Goal: Task Accomplishment & Management: Use online tool/utility

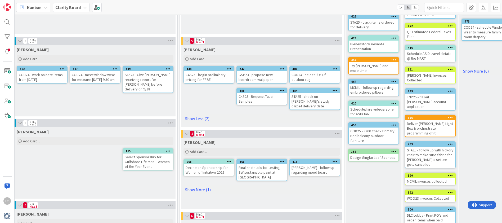
scroll to position [86, 281]
click at [203, 185] on link "Show More (1)" at bounding box center [262, 189] width 157 height 8
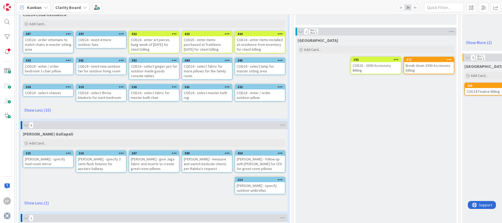
scroll to position [424, 0]
click at [40, 109] on link "Show Less (10)" at bounding box center [154, 109] width 263 height 8
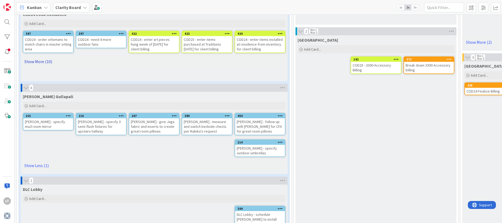
click at [38, 59] on link "Show More (10)" at bounding box center [154, 61] width 263 height 8
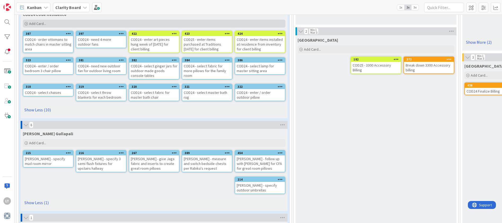
click at [48, 24] on div "Add Card..." at bounding box center [154, 24] width 263 height 8
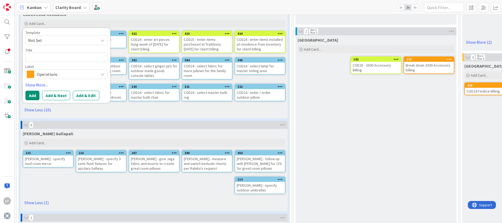
type textarea "x"
type textarea "C"
type textarea "x"
type textarea "CO"
type textarea "x"
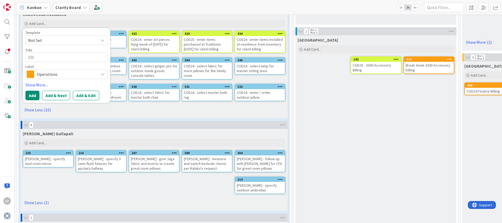
type textarea "COD"
type textarea "x"
type textarea "COD2"
type textarea "x"
type textarea "COD24"
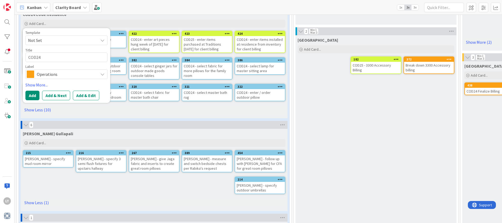
type textarea "x"
type textarea "COD24"
type textarea "x"
type textarea "COD24 -"
type textarea "x"
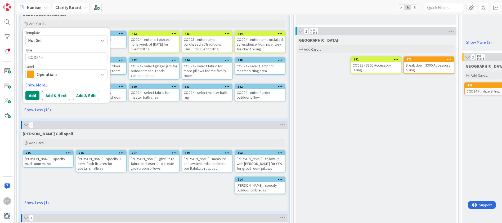
type textarea "COD24 -"
type textarea "x"
type textarea "COD24 - h"
type textarea "x"
type textarea "COD24 - ha"
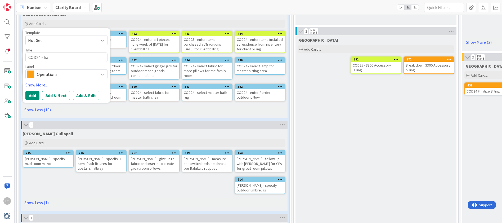
type textarea "x"
type textarea "COD24 - hav"
type textarea "x"
type textarea "COD24 - have"
type textarea "x"
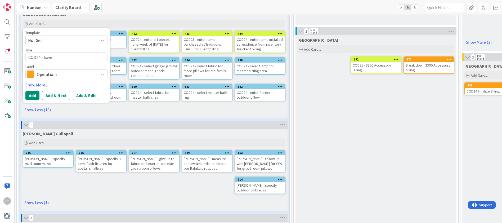
type textarea "COD24 - have"
type textarea "x"
type textarea "COD24 - have s"
type textarea "x"
type textarea "COD24 - have sc"
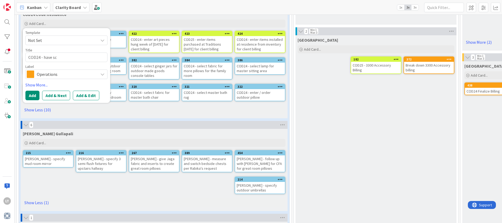
type textarea "x"
type textarea "COD24 - have sco"
type textarea "x"
type textarea "COD24 - have scon"
type textarea "x"
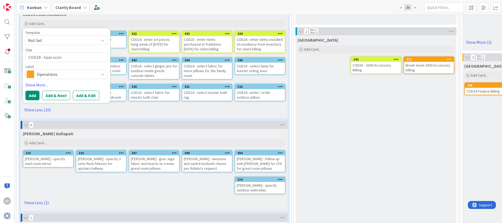
type textarea "COD24 - have sconc"
type textarea "x"
type textarea "COD24 - have sconce"
type textarea "x"
type textarea "COD24 - have sconces"
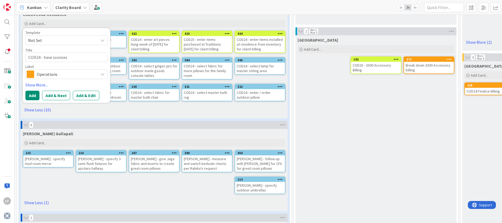
type textarea "x"
type textarea "COD24 - have sconces"
type textarea "x"
type textarea "COD24 - have sconces"
type textarea "x"
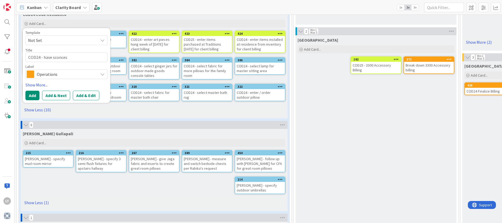
type textarea "COD24 - have sconce"
type textarea "x"
type textarea "COD24 - have sconc"
type textarea "x"
type textarea "COD24 - have scon"
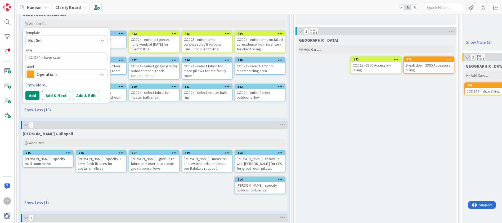
type textarea "x"
type textarea "COD24 - have sco"
type textarea "x"
type textarea "COD24 - have sc"
type textarea "x"
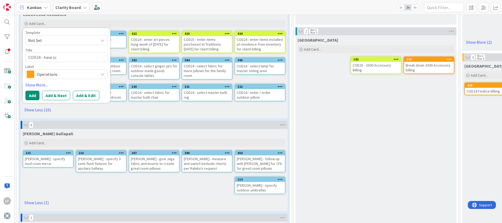
type textarea "COD24 - have s"
type textarea "x"
type textarea "COD24 - have"
type textarea "x"
type textarea "COD24 - have n"
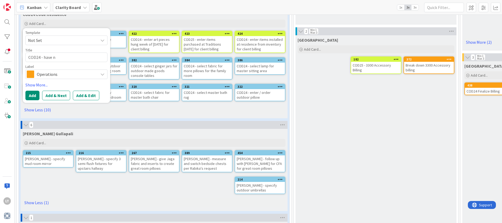
type textarea "x"
type textarea "COD24 - have ne"
type textarea "x"
type textarea "COD24 - have new"
type textarea "x"
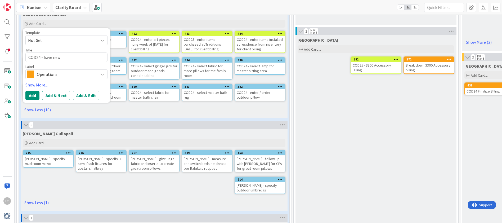
type textarea "COD24 - have new"
type textarea "x"
type textarea "COD24 - have new s"
type textarea "x"
type textarea "COD24 - have new sc"
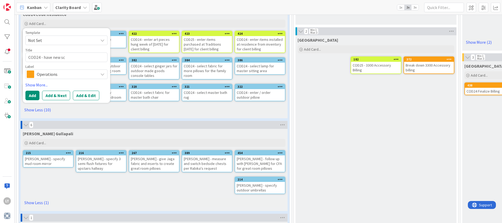
type textarea "x"
type textarea "COD24 - have new sco"
type textarea "x"
type textarea "COD24 - have new scon"
type textarea "x"
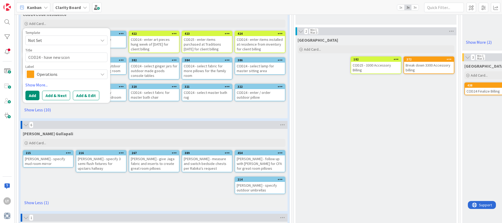
type textarea "COD24 - have new sconc"
type textarea "x"
type textarea "COD24 - have new sconce"
type textarea "x"
type textarea "COD24 - have new sconces"
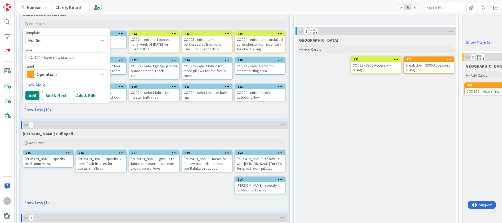
type textarea "x"
type textarea "COD24 - have new sconces"
type textarea "x"
type textarea "COD24 - have new sconces i"
type textarea "x"
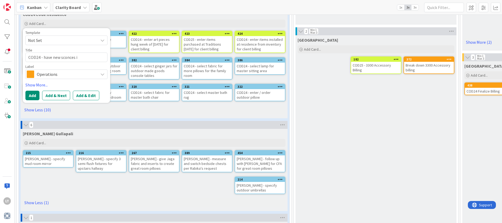
type textarea "COD24 - have new sconces in"
type textarea "x"
type textarea "COD24 - have new sconces ins"
type textarea "x"
type textarea "COD24 - have new sconces inst"
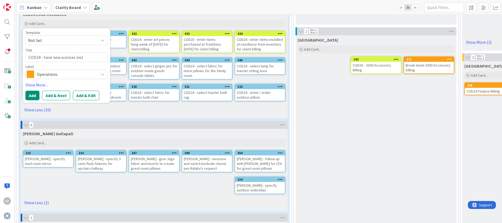
type textarea "x"
type textarea "COD24 - have new sconces insta"
type textarea "x"
type textarea "COD24 - have new sconces instal"
type textarea "x"
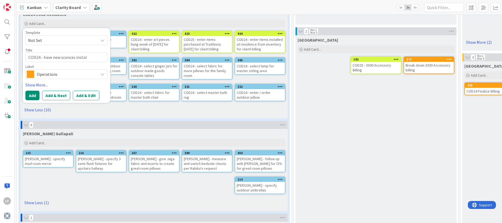
type textarea "COD24 - have new sconces install"
type textarea "x"
type textarea "COD24 - have new sconces installe"
type textarea "x"
type textarea "COD24 - have new sconces installed"
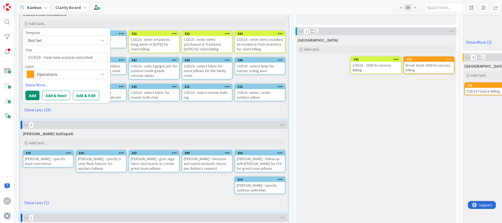
type textarea "x"
type textarea "COD24 - have new sconces installed"
type textarea "x"
type textarea "COD24 - have new sconces installed i"
type textarea "x"
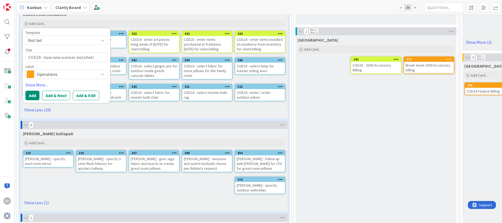
type textarea "COD24 - have new sconces installed in"
type textarea "x"
type textarea "COD24 - have new sconces installed in"
type textarea "x"
type textarea "COD24 - have new sconces installed in b"
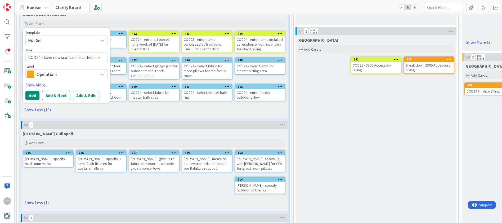
type textarea "x"
type textarea "COD24 - have new sconces installed in bu"
type textarea "x"
type textarea "COD24 - have new sconces installed in buk"
type textarea "x"
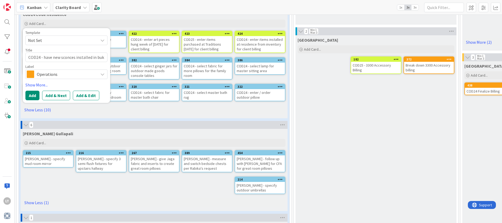
type textarea "COD24 - have new sconces installed in [GEOGRAPHIC_DATA]"
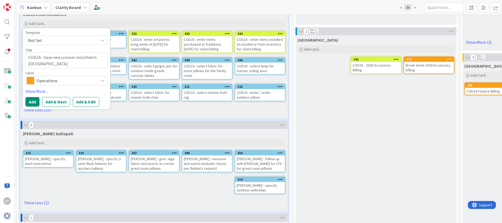
type textarea "x"
type textarea "COD24 - have new sconces installed in buk"
type textarea "x"
type textarea "COD24 - have new sconces installed in bu"
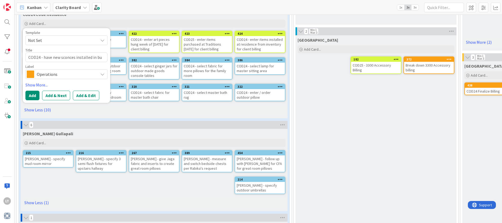
type textarea "x"
type textarea "COD24 - have new sconces installed in bun"
type textarea "x"
type textarea "COD24 - have new sconces installed in bunk"
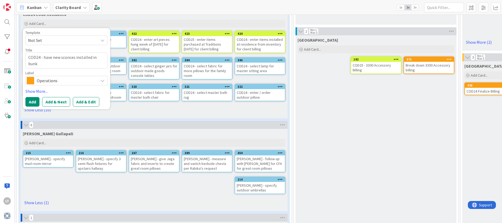
type textarea "x"
type textarea "COD24 - have new sconces installed in bunk"
type textarea "x"
type textarea "COD24 - have new sconces installed in bunk b"
type textarea "x"
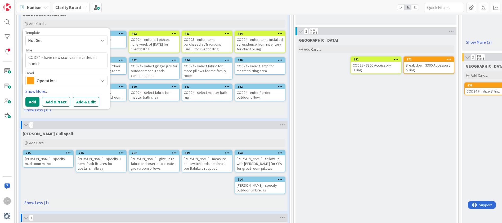
type textarea "COD24 - have new sconces installed in bunk ba"
type textarea "x"
type textarea "COD24 - have new sconces installed in bunk bat"
type textarea "x"
type textarea "COD24 - have new sconces installed in bunk bath"
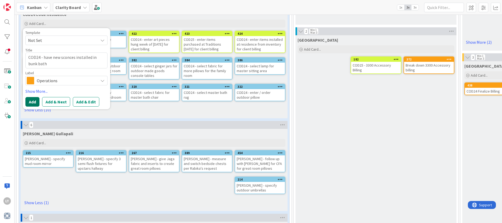
click at [33, 101] on button "Add" at bounding box center [32, 102] width 14 height 10
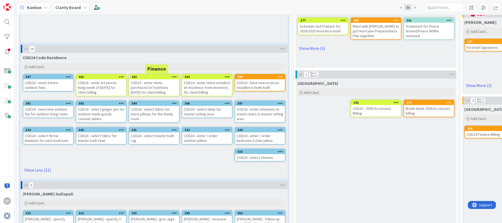
scroll to position [381, 0]
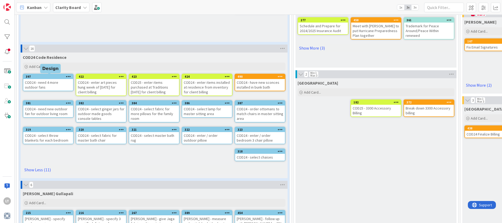
click at [62, 76] on div "397" at bounding box center [49, 77] width 47 height 4
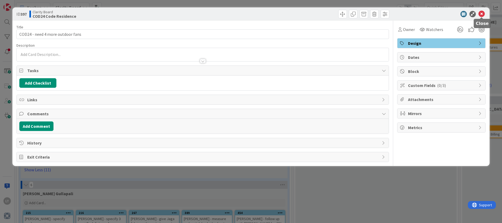
click at [483, 13] on icon at bounding box center [482, 14] width 6 height 6
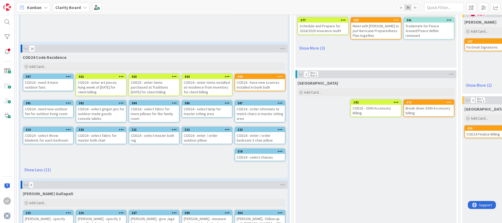
click at [70, 76] on icon at bounding box center [68, 76] width 5 height 4
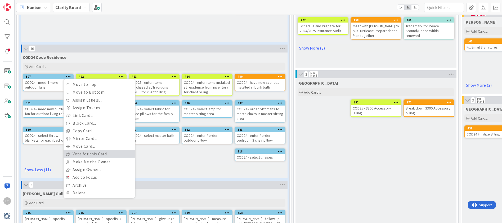
scroll to position [381, 0]
click at [78, 192] on link "Delete" at bounding box center [99, 193] width 72 height 8
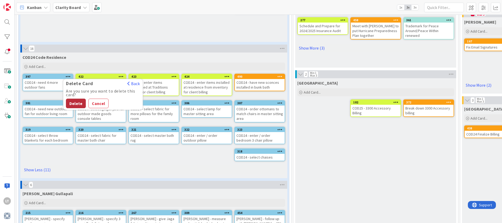
click at [74, 103] on button "Delete" at bounding box center [76, 104] width 20 height 10
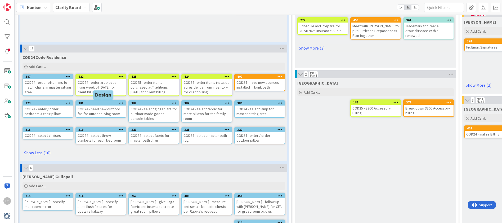
click at [96, 103] on div "381" at bounding box center [101, 103] width 47 height 4
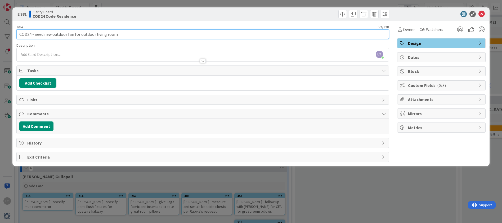
drag, startPoint x: 35, startPoint y: 34, endPoint x: 58, endPoint y: 35, distance: 22.8
click at [35, 34] on input "COD24 - need new outdoor fan for outdoor living room" at bounding box center [202, 34] width 373 height 10
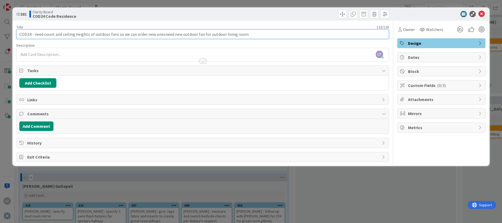
drag, startPoint x: 247, startPoint y: 34, endPoint x: 163, endPoint y: 36, distance: 84.0
click at [163, 36] on input "COD24 - need count and ceiling heights of outdoor fans so we can order new ones…" at bounding box center [202, 34] width 373 height 10
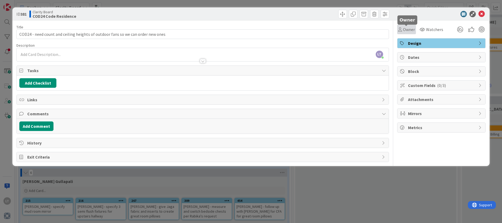
click at [405, 29] on span "Owner" at bounding box center [409, 29] width 12 height 6
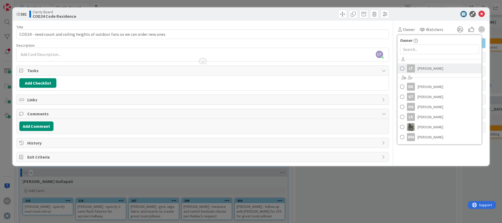
click at [401, 69] on span at bounding box center [402, 68] width 4 height 8
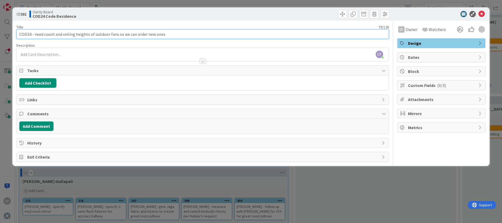
drag, startPoint x: 44, startPoint y: 34, endPoint x: 54, endPoint y: 35, distance: 10.3
click at [44, 34] on input "COD24 - need count and ceiling heights of outdoor fans so we can order new ones" at bounding box center [202, 34] width 373 height 10
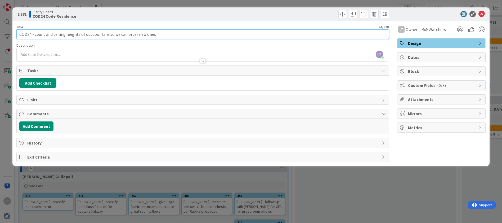
drag, startPoint x: 52, startPoint y: 35, endPoint x: 66, endPoint y: 37, distance: 13.9
click at [53, 35] on input "COD24 - count and ceiling heights of outdoor fans so we can order new ones" at bounding box center [202, 34] width 373 height 10
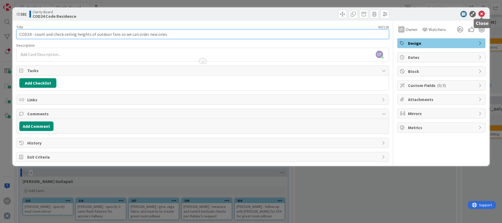
type input "COD24 - count and check ceiling heights of outdoor fans so we can order new ones"
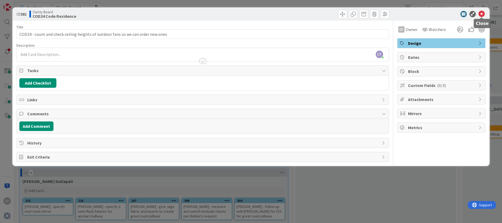
drag, startPoint x: 480, startPoint y: 15, endPoint x: 483, endPoint y: 13, distance: 3.0
click at [480, 15] on icon at bounding box center [482, 14] width 6 height 6
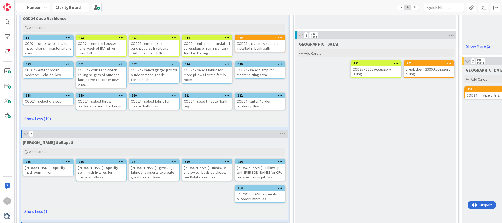
scroll to position [421, 0]
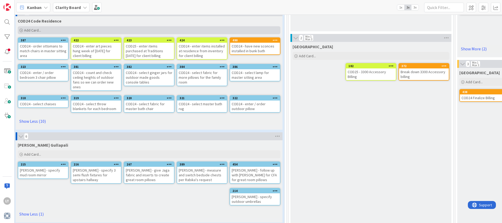
click at [41, 29] on span "Add Card..." at bounding box center [32, 30] width 17 height 5
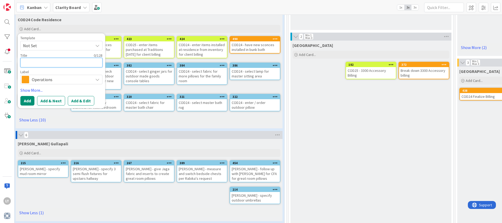
scroll to position [419, 5]
type textarea "x"
type textarea "C"
type textarea "x"
type textarea "CO"
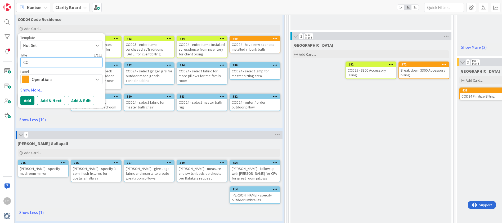
type textarea "x"
type textarea "COD"
type textarea "x"
type textarea "COD2"
type textarea "x"
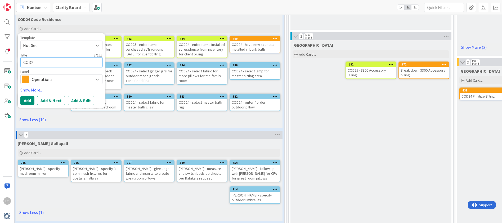
type textarea "COD24"
type textarea "x"
type textarea "COD24"
type textarea "x"
type textarea "COD24 -"
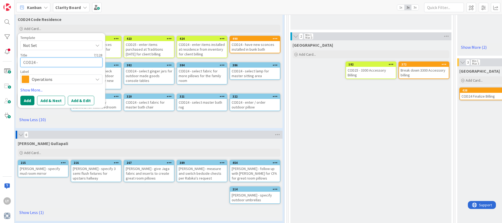
type textarea "x"
type textarea "COD24 -"
type textarea "x"
type textarea "COD24 - m"
type textarea "x"
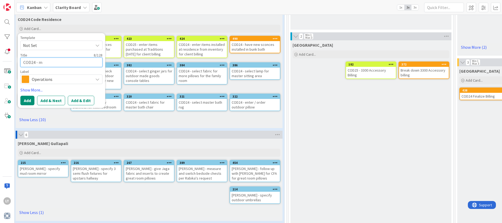
type textarea "COD24 - me"
type textarea "x"
type textarea "COD24 - mea"
type textarea "x"
type textarea "COD24 - meax"
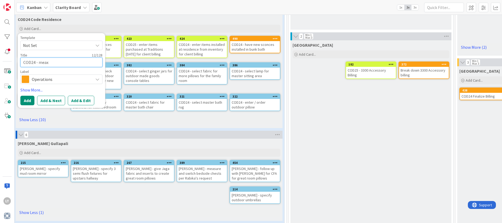
type textarea "x"
type textarea "COD24 - mea"
type textarea "x"
type textarea "COD24 - meas"
type textarea "x"
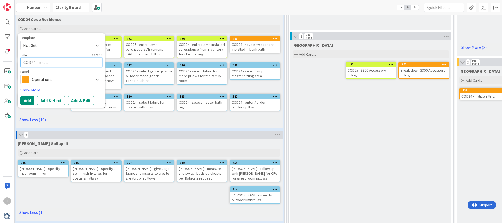
type textarea "COD24 - measu"
type textarea "x"
type textarea "COD24 - measur"
type textarea "x"
type textarea "COD24 - measure"
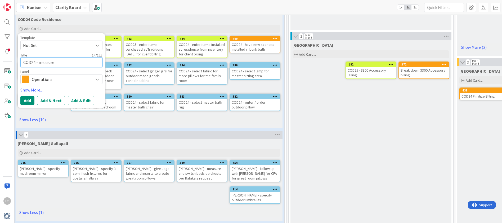
type textarea "x"
type textarea "COD24 - measure"
type textarea "x"
type textarea "COD24 - measure f"
type textarea "x"
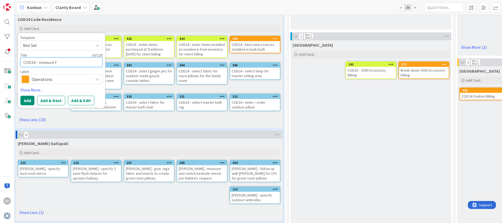
type textarea "COD24 - measure fo"
type textarea "x"
type textarea "COD24 - measure for"
type textarea "x"
type textarea "COD24 - measure for"
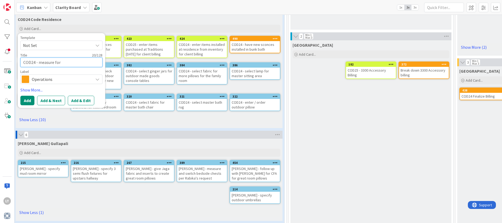
type textarea "x"
type textarea "COD24 - measure for c"
type textarea "x"
type textarea "COD24 - measure for co"
type textarea "x"
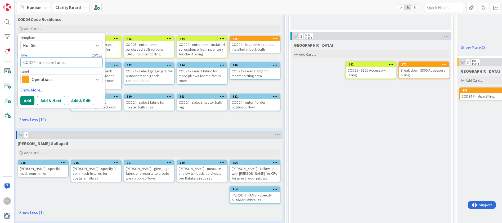
type textarea "COD24 - measure for con"
type textarea "x"
type textarea "COD24 - measure for cons"
type textarea "x"
type textarea "COD24 - measure for conso"
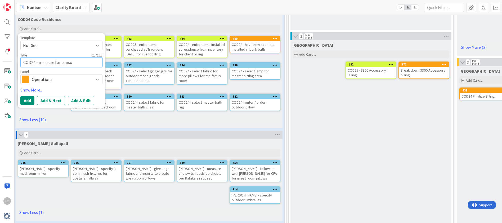
type textarea "x"
type textarea "COD24 - measure for consol"
type textarea "x"
type textarea "COD24 - measure for console"
type textarea "x"
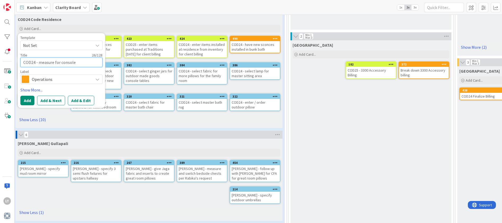
type textarea "COD24 - measure for console"
type textarea "x"
type textarea "COD24 - measure for console t"
type textarea "x"
type textarea "COD24 - measure for console ta"
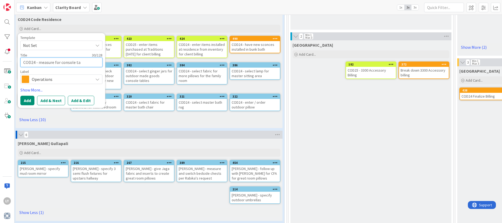
type textarea "x"
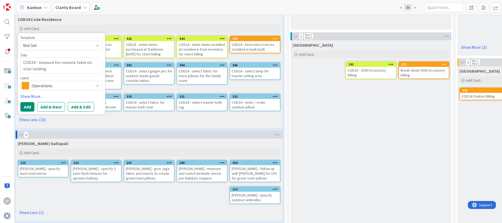
click at [98, 85] on icon at bounding box center [97, 85] width 4 height 4
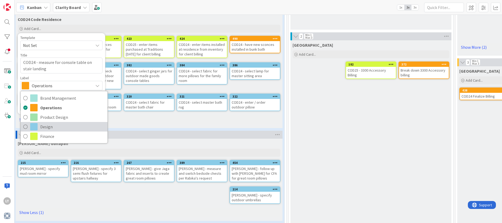
click at [48, 125] on span "Design" at bounding box center [72, 127] width 65 height 8
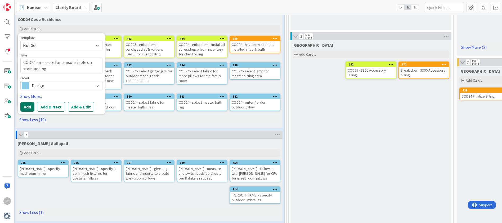
click at [29, 104] on button "Add" at bounding box center [27, 107] width 14 height 10
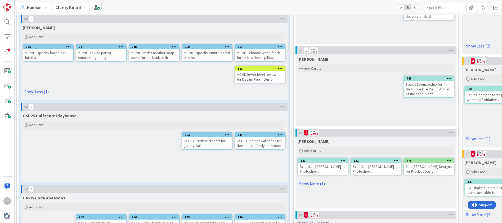
scroll to position [158, 0]
click at [27, 92] on link "Show Less (1)" at bounding box center [154, 91] width 263 height 8
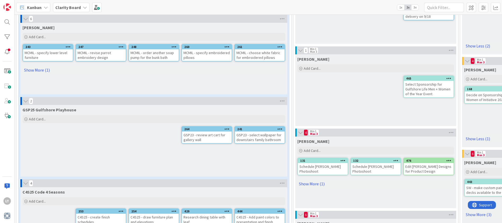
drag, startPoint x: 47, startPoint y: 70, endPoint x: 51, endPoint y: 70, distance: 4.3
click at [46, 70] on link "Show More (1)" at bounding box center [154, 70] width 263 height 8
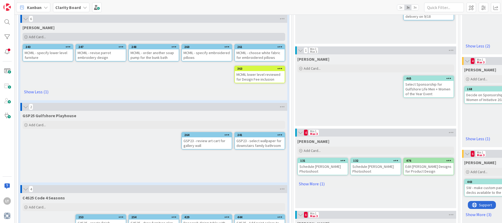
click at [53, 35] on div "Add Card..." at bounding box center [154, 37] width 263 height 8
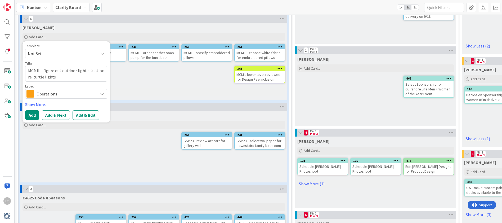
click at [64, 94] on span "Operations" at bounding box center [66, 93] width 59 height 7
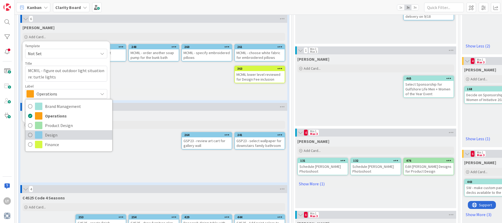
click at [53, 131] on span "Design" at bounding box center [77, 135] width 65 height 8
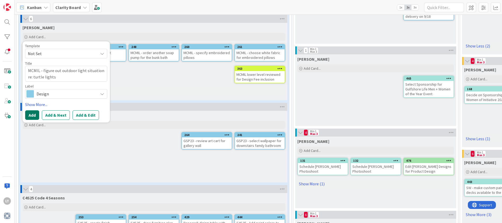
click at [33, 114] on button "Add" at bounding box center [32, 115] width 14 height 10
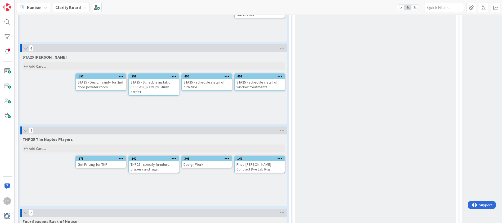
scroll to position [862, 0]
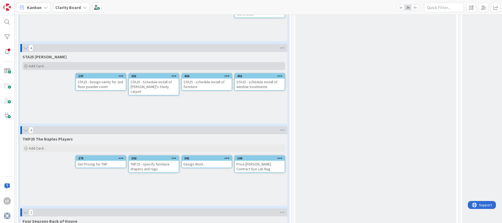
click at [54, 65] on div "Add Card..." at bounding box center [154, 66] width 263 height 8
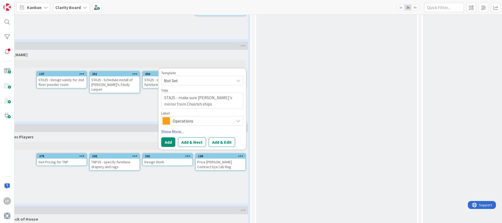
scroll to position [864, 57]
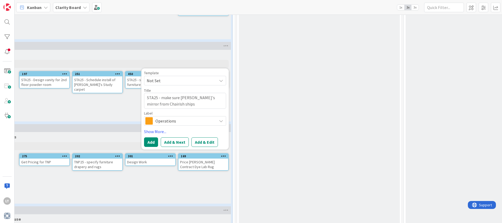
click at [210, 121] on span "Operations" at bounding box center [185, 120] width 59 height 7
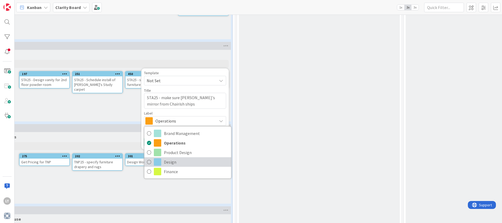
click at [180, 161] on span "Design" at bounding box center [196, 162] width 65 height 8
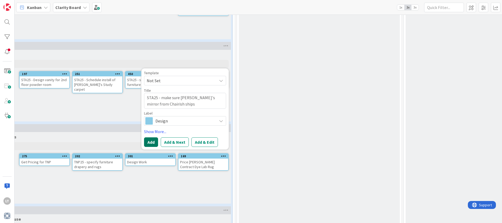
click at [152, 142] on button "Add" at bounding box center [151, 142] width 14 height 10
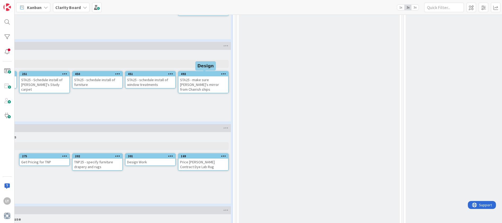
click at [208, 75] on div "493" at bounding box center [204, 74] width 47 height 4
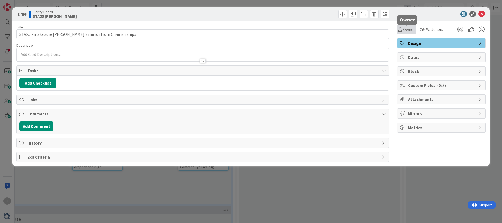
click at [404, 32] on span "Owner" at bounding box center [409, 29] width 12 height 6
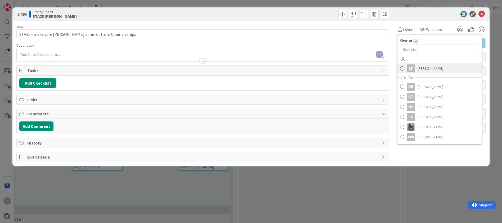
click at [403, 69] on span at bounding box center [402, 68] width 4 height 8
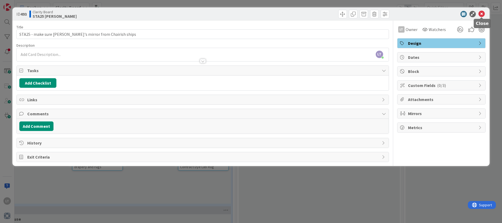
click at [481, 14] on icon at bounding box center [482, 14] width 6 height 6
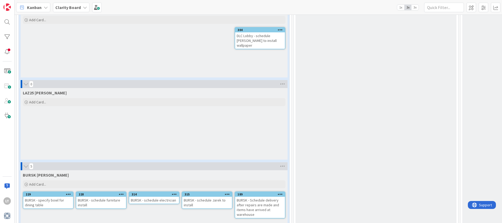
scroll to position [647, 0]
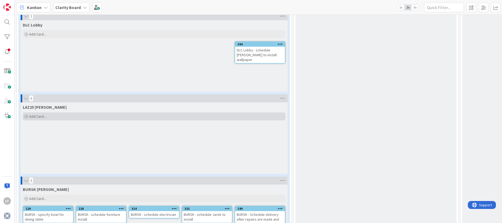
click at [61, 116] on div "Add Card..." at bounding box center [154, 116] width 263 height 8
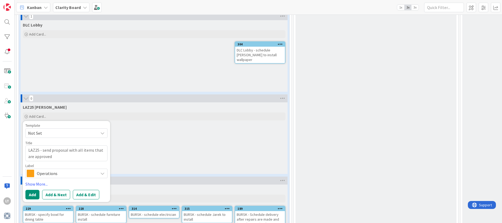
click at [92, 173] on span "Operations" at bounding box center [66, 173] width 59 height 7
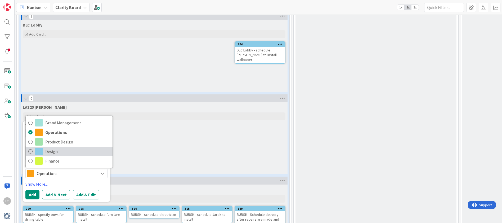
click at [41, 152] on span at bounding box center [38, 151] width 7 height 7
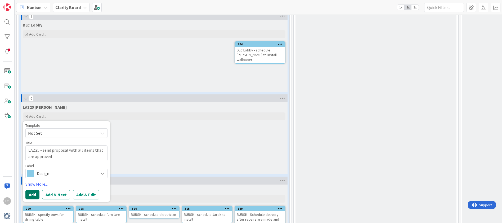
click at [36, 193] on button "Add" at bounding box center [32, 195] width 14 height 10
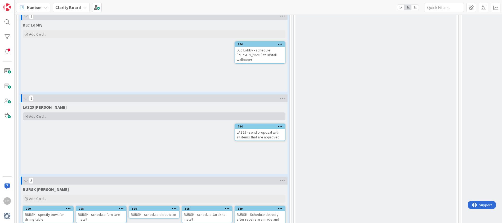
click at [57, 117] on div "Add Card..." at bounding box center [154, 116] width 263 height 8
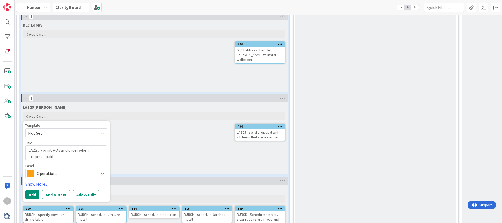
click at [61, 172] on span "Operations" at bounding box center [66, 173] width 59 height 7
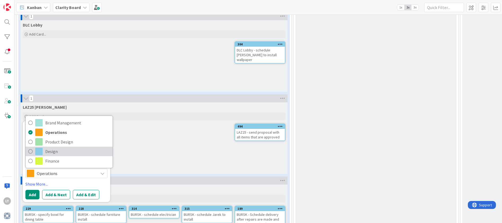
click at [42, 152] on span at bounding box center [38, 151] width 7 height 7
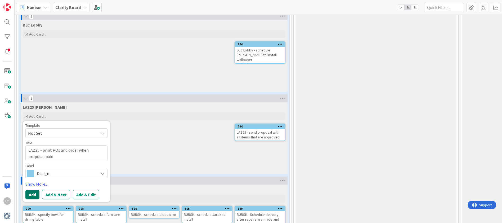
click at [34, 196] on button "Add" at bounding box center [32, 195] width 14 height 10
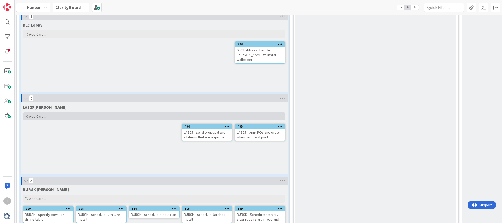
click at [37, 114] on span "Add Card..." at bounding box center [37, 116] width 17 height 5
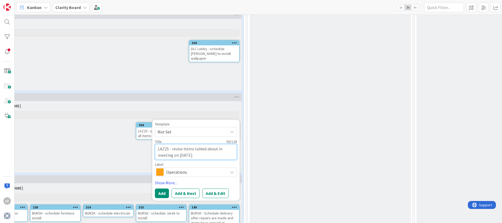
scroll to position [648, 58]
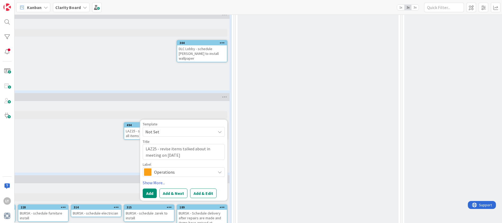
click at [209, 172] on span "Operations" at bounding box center [183, 171] width 59 height 7
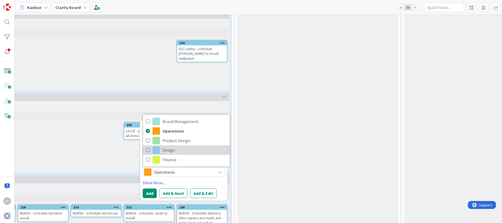
click at [153, 150] on span at bounding box center [156, 149] width 7 height 7
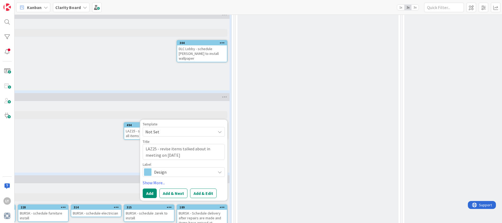
scroll to position [648, 58]
click at [147, 193] on button "Add" at bounding box center [150, 193] width 14 height 10
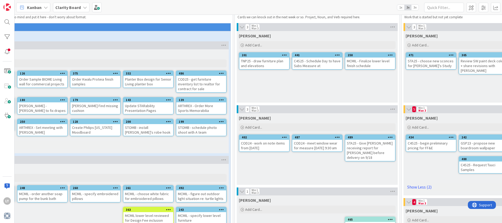
scroll to position [17, 59]
